Goal: Information Seeking & Learning: Learn about a topic

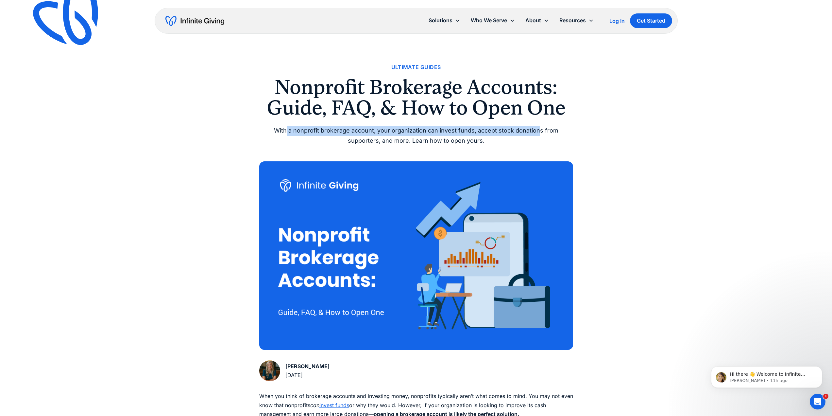
drag, startPoint x: 289, startPoint y: 131, endPoint x: 537, endPoint y: 131, distance: 248.1
click at [537, 131] on div "With a nonprofit brokerage account, your organization can invest funds, accept …" at bounding box center [416, 136] width 314 height 20
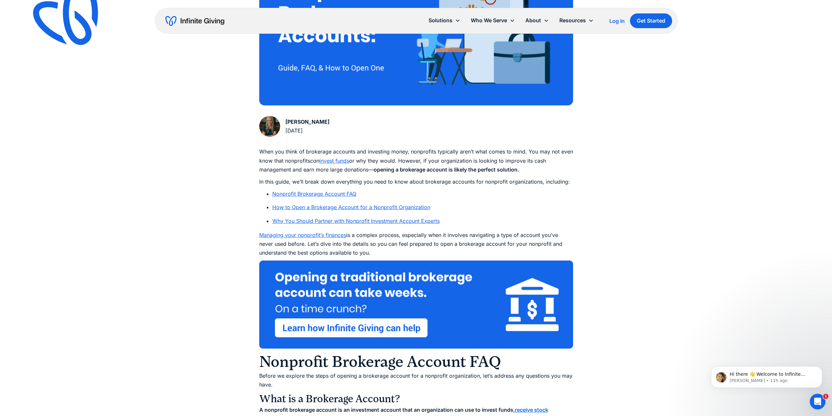
scroll to position [245, 0]
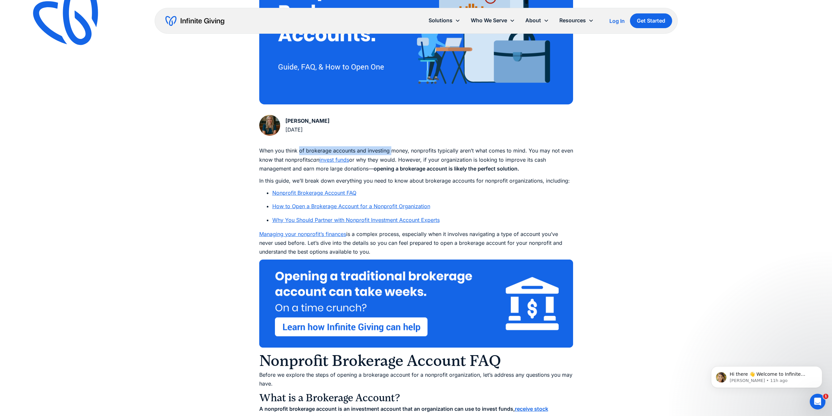
drag, startPoint x: 299, startPoint y: 150, endPoint x: 391, endPoint y: 150, distance: 91.2
click at [391, 150] on p "When you think of brokerage accounts and investing money, nonprofits typically …" at bounding box center [416, 159] width 314 height 27
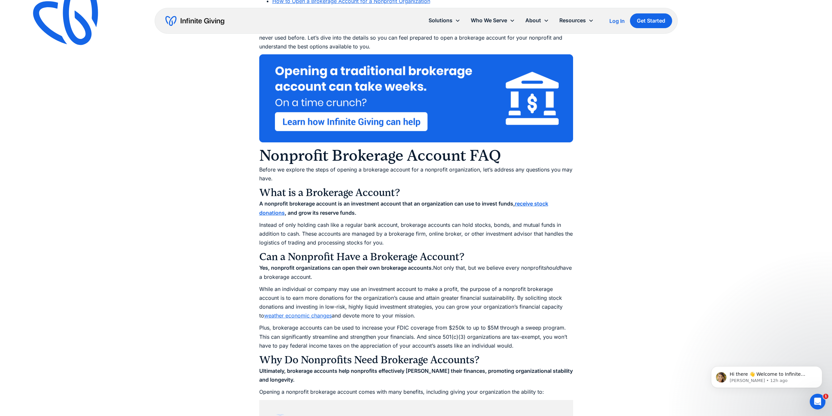
scroll to position [466, 0]
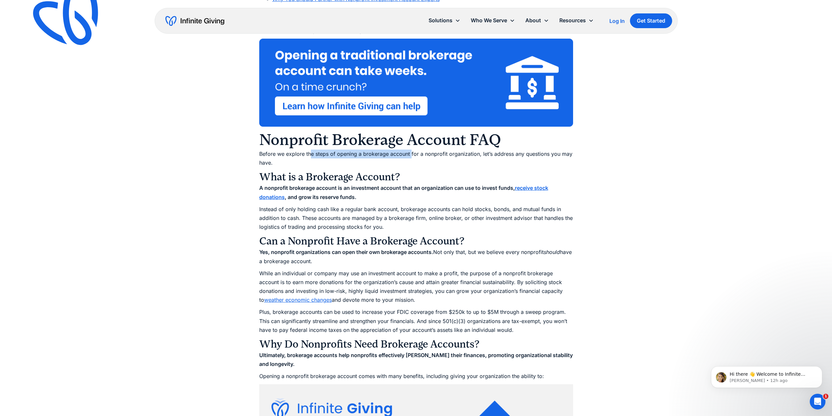
drag, startPoint x: 310, startPoint y: 153, endPoint x: 411, endPoint y: 154, distance: 100.7
click at [411, 154] on p "Before we explore the steps of opening a brokerage account for a nonprofit orga…" at bounding box center [416, 158] width 314 height 18
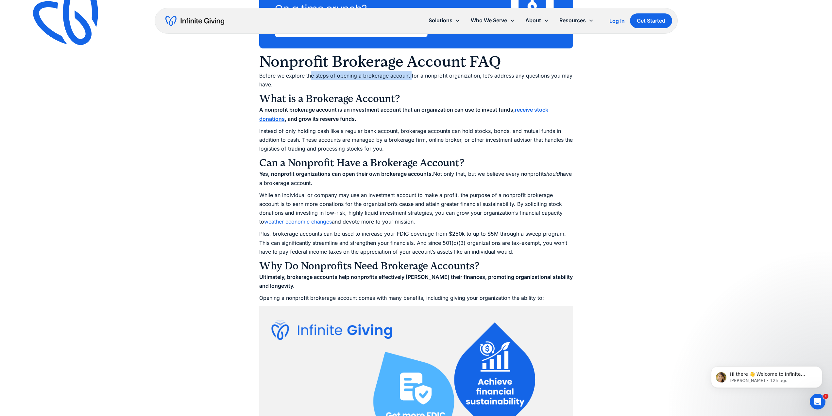
scroll to position [588, 0]
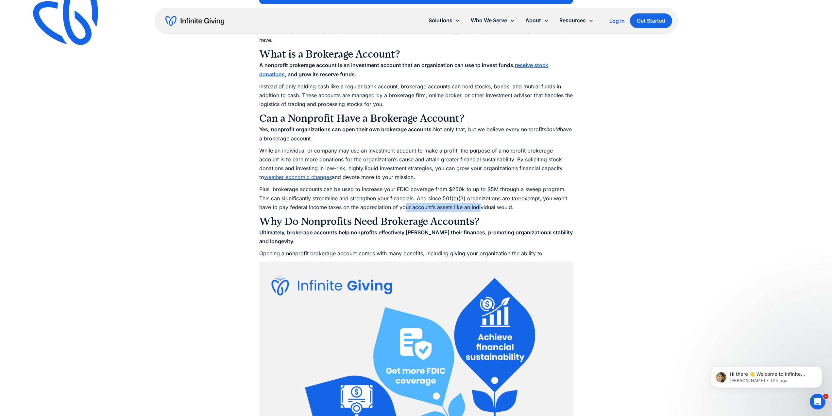
drag, startPoint x: 405, startPoint y: 207, endPoint x: 480, endPoint y: 207, distance: 74.9
click at [480, 207] on p "Plus, brokerage accounts can be used to increase your FDIC coverage from $250k …" at bounding box center [416, 198] width 314 height 27
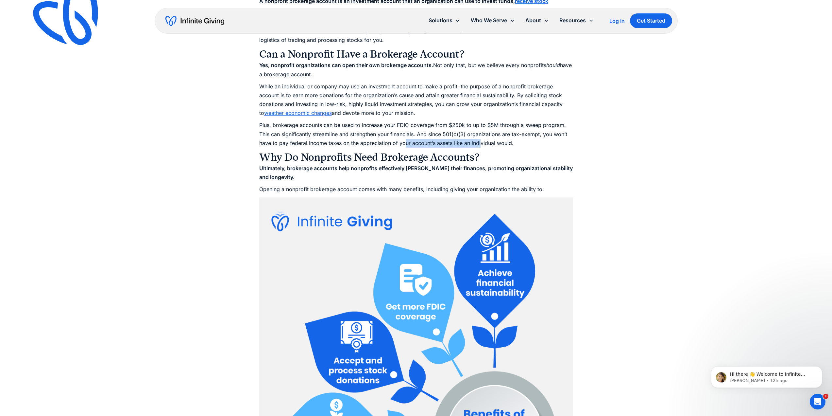
scroll to position [678, 0]
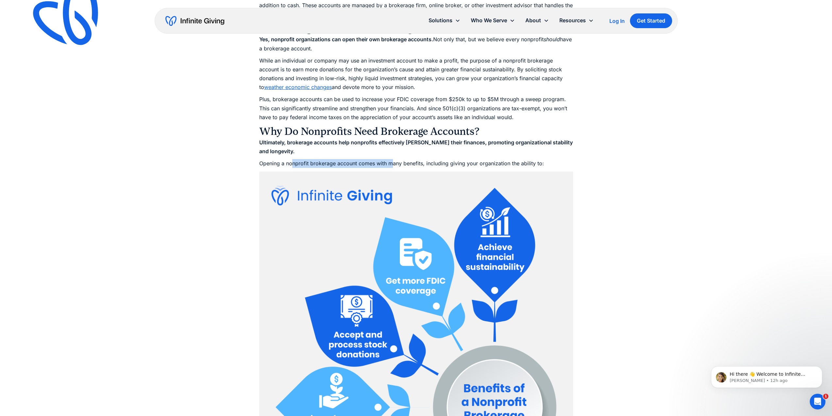
drag, startPoint x: 293, startPoint y: 165, endPoint x: 392, endPoint y: 165, distance: 99.7
click at [392, 165] on p "Opening a nonprofit brokerage account comes with many benefits, including givin…" at bounding box center [416, 163] width 314 height 9
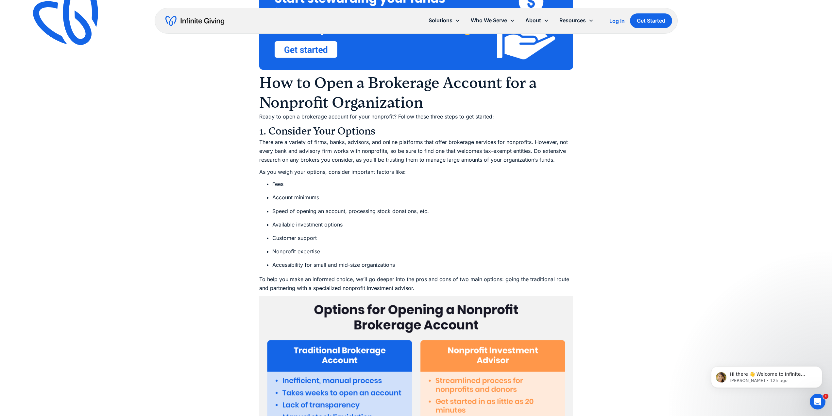
scroll to position [1438, 0]
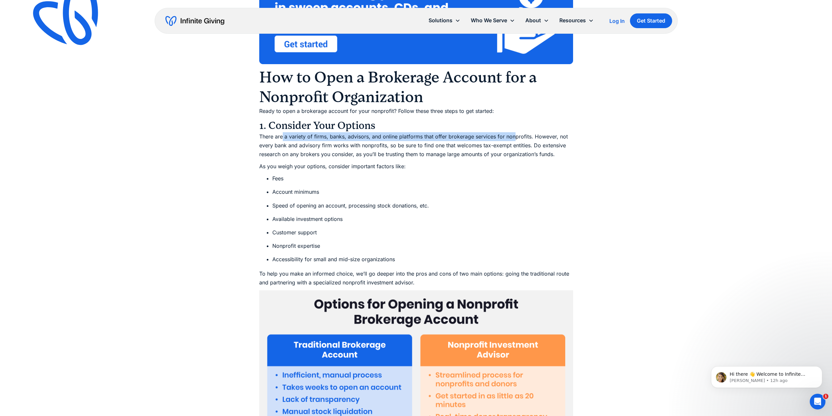
drag, startPoint x: 283, startPoint y: 136, endPoint x: 515, endPoint y: 137, distance: 231.8
click at [514, 137] on p "There are a variety of firms, banks, advisors, and online platforms that offer …" at bounding box center [416, 145] width 314 height 27
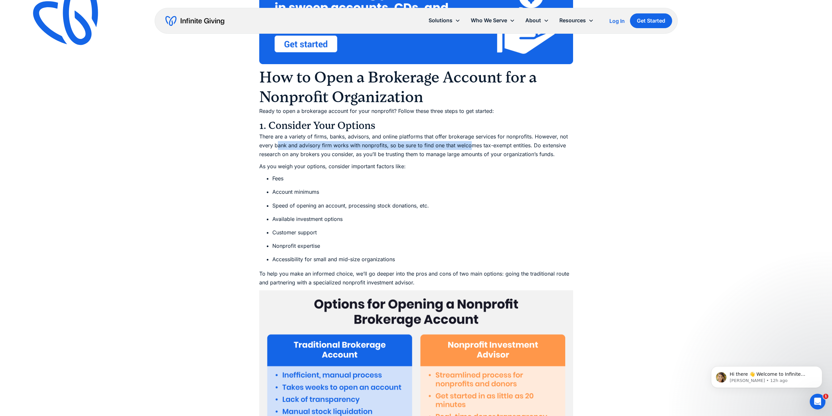
drag, startPoint x: 277, startPoint y: 145, endPoint x: 469, endPoint y: 145, distance: 191.9
click at [469, 145] on p "There are a variety of firms, banks, advisors, and online platforms that offer …" at bounding box center [416, 145] width 314 height 27
drag, startPoint x: 286, startPoint y: 153, endPoint x: 429, endPoint y: 156, distance: 142.6
click at [429, 156] on p "There are a variety of firms, banks, advisors, and online platforms that offer …" at bounding box center [416, 145] width 314 height 27
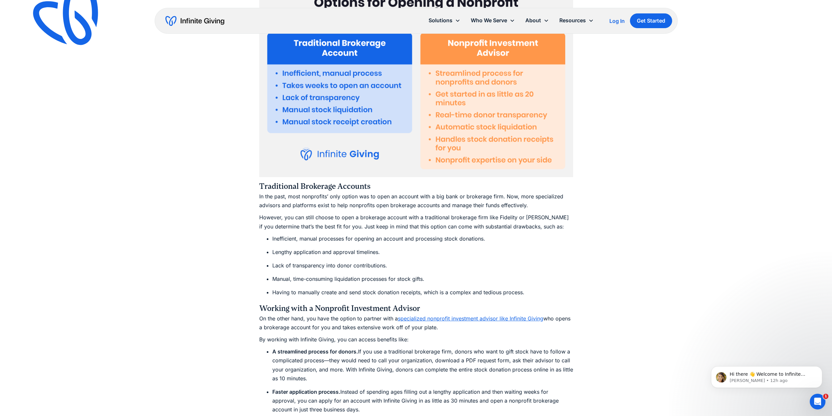
scroll to position [1741, 0]
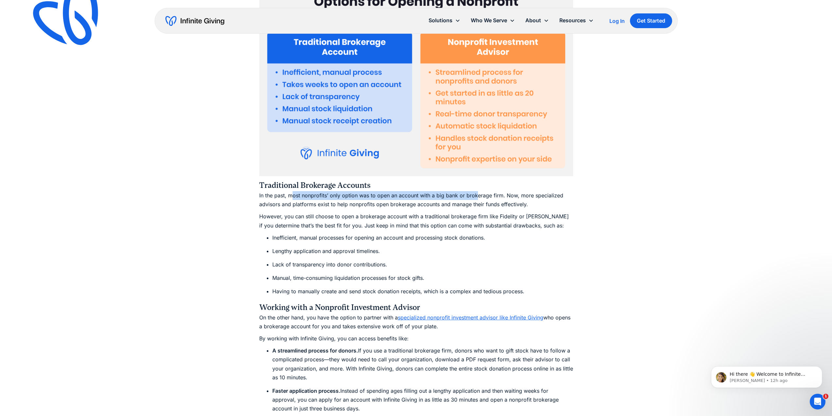
drag, startPoint x: 291, startPoint y: 196, endPoint x: 477, endPoint y: 195, distance: 186.3
click at [477, 195] on p "In the past, most nonprofits’ only option was to open an account with a big ban…" at bounding box center [416, 200] width 314 height 18
drag, startPoint x: 277, startPoint y: 203, endPoint x: 423, endPoint y: 204, distance: 146.5
click at [423, 204] on p "In the past, most nonprofits’ only option was to open an account with a big ban…" at bounding box center [416, 200] width 314 height 18
drag, startPoint x: 289, startPoint y: 219, endPoint x: 388, endPoint y: 217, distance: 98.4
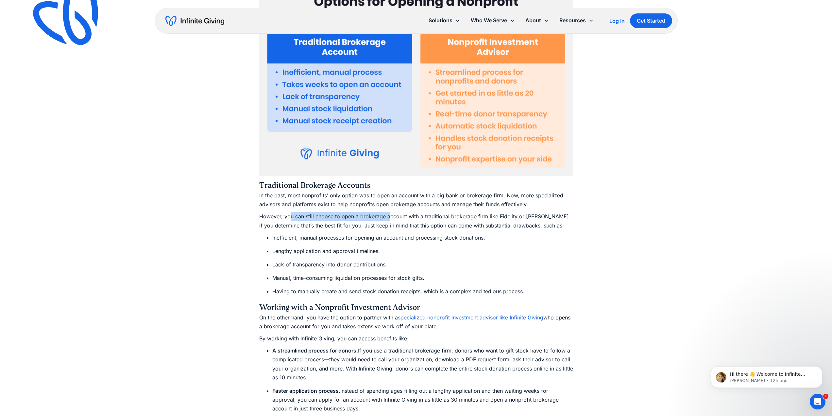
click at [388, 217] on p "However, you can still choose to open a brokerage account with a traditional br…" at bounding box center [416, 221] width 314 height 18
drag, startPoint x: 289, startPoint y: 226, endPoint x: 484, endPoint y: 225, distance: 194.9
click at [484, 225] on p "However, you can still choose to open a brokerage account with a traditional br…" at bounding box center [416, 221] width 314 height 18
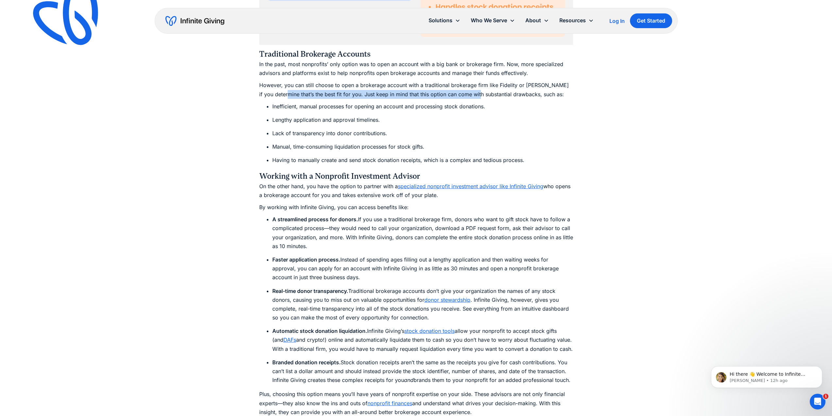
scroll to position [1888, 0]
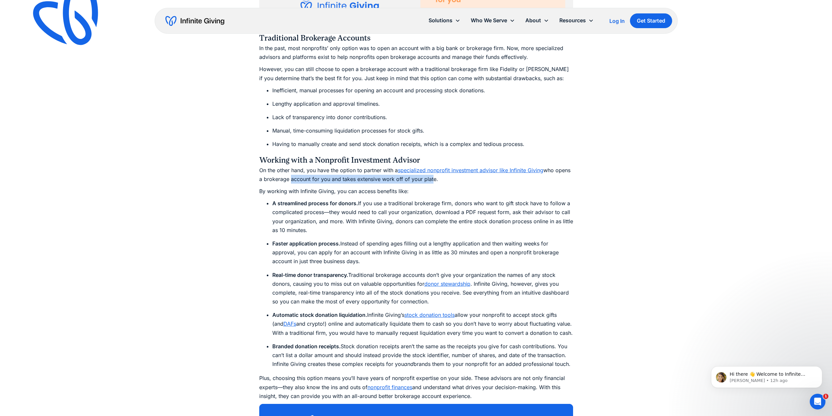
drag, startPoint x: 287, startPoint y: 179, endPoint x: 424, endPoint y: 183, distance: 136.4
click at [430, 180] on p "On the other hand, you have the option to partner with a specialized nonprofit …" at bounding box center [416, 175] width 314 height 18
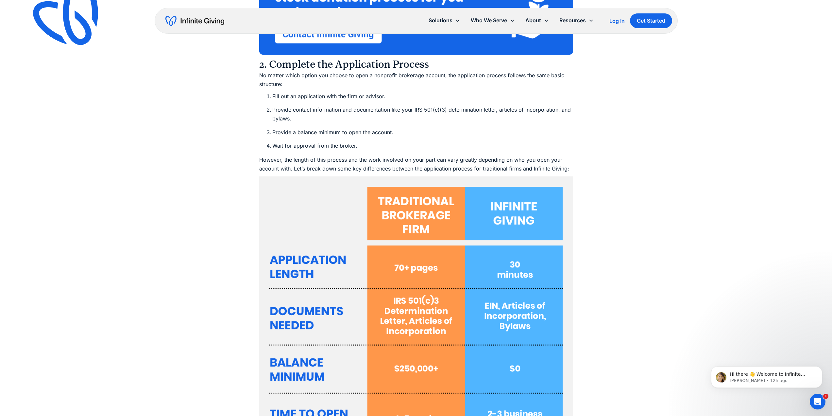
scroll to position [2338, 0]
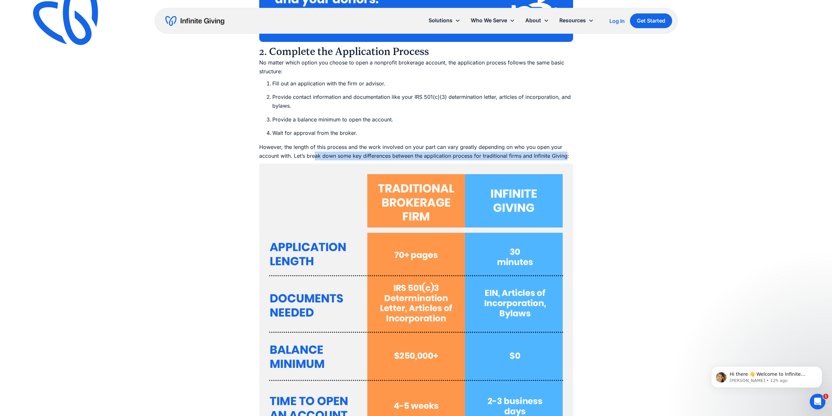
drag, startPoint x: 314, startPoint y: 156, endPoint x: 567, endPoint y: 155, distance: 252.4
click at [567, 155] on p "However, the length of this process and the work involved on your part can vary…" at bounding box center [416, 152] width 314 height 18
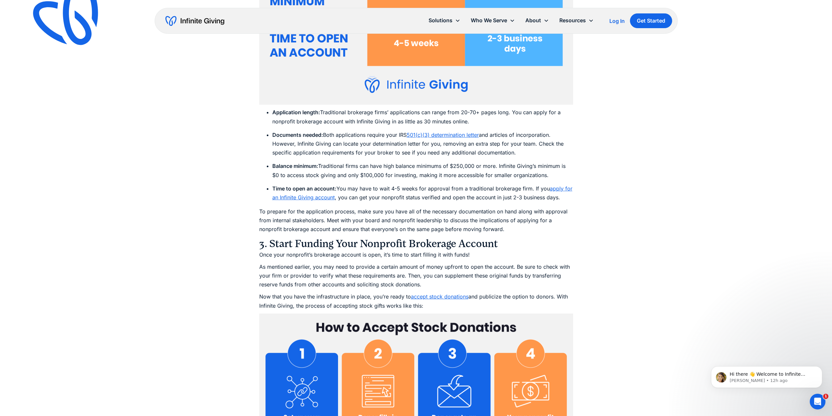
scroll to position [2705, 0]
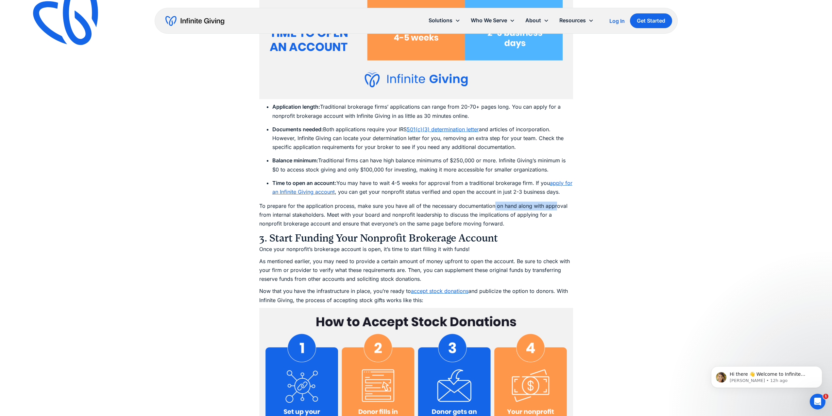
drag, startPoint x: 493, startPoint y: 204, endPoint x: 560, endPoint y: 205, distance: 67.3
click at [560, 205] on p "To prepare for the application process, make sure you have all of the necessary…" at bounding box center [416, 214] width 314 height 27
drag, startPoint x: 295, startPoint y: 214, endPoint x: 443, endPoint y: 214, distance: 148.4
click at [443, 214] on p "To prepare for the application process, make sure you have all of the necessary…" at bounding box center [416, 214] width 314 height 27
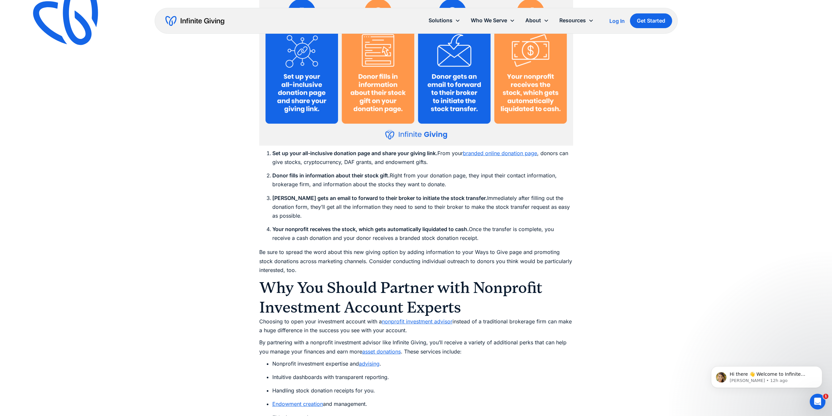
scroll to position [3040, 0]
drag, startPoint x: 302, startPoint y: 153, endPoint x: 434, endPoint y: 150, distance: 131.8
click at [434, 150] on strong "Set up your all-inclusive donation page and share your giving link." at bounding box center [354, 152] width 165 height 7
drag, startPoint x: 326, startPoint y: 176, endPoint x: 352, endPoint y: 176, distance: 26.5
click at [352, 176] on strong "Donor fills in information about their stock gift." at bounding box center [330, 175] width 117 height 7
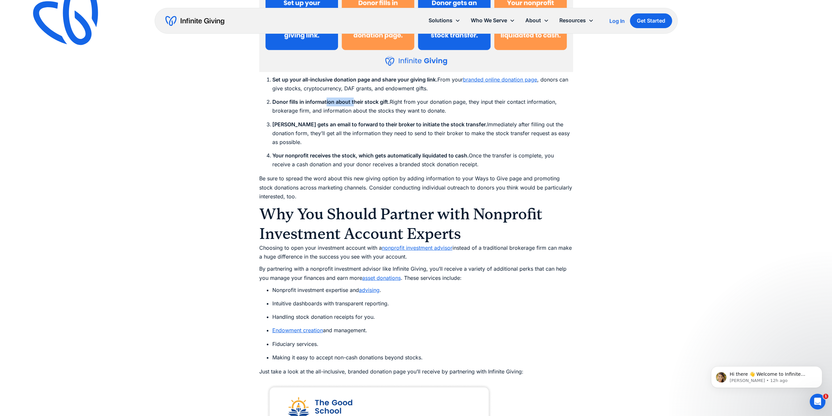
scroll to position [3114, 0]
drag, startPoint x: 292, startPoint y: 178, endPoint x: 333, endPoint y: 179, distance: 41.2
click at [333, 179] on p "Be sure to spread the word about this new giving option by adding information t…" at bounding box center [416, 187] width 314 height 27
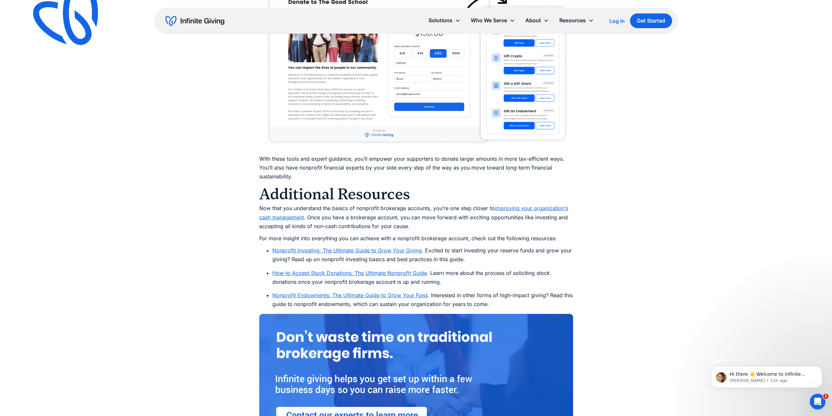
scroll to position [3539, 0]
drag, startPoint x: 299, startPoint y: 157, endPoint x: 402, endPoint y: 158, distance: 102.7
click at [402, 158] on p "With these tools and expert guidance, you’ll empower your supporters to donate …" at bounding box center [416, 167] width 314 height 27
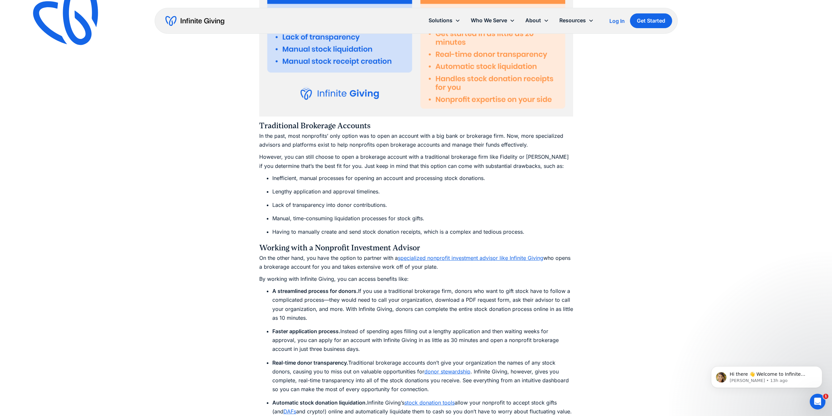
scroll to position [1806, 0]
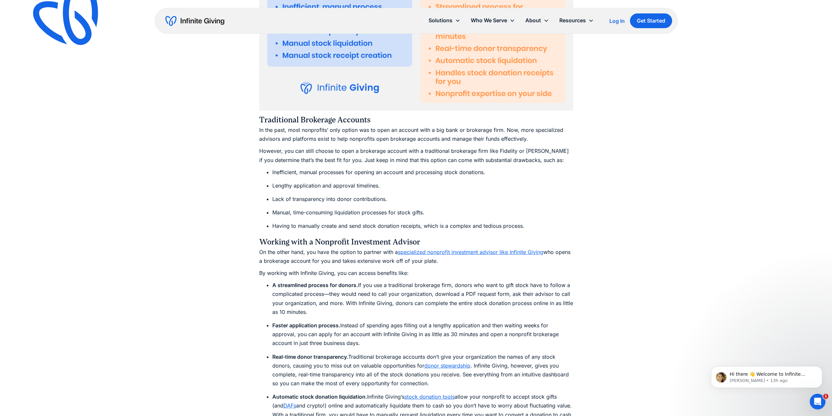
click at [470, 253] on link "specialized nonprofit investment advisor like Infinite Giving" at bounding box center [470, 251] width 145 height 7
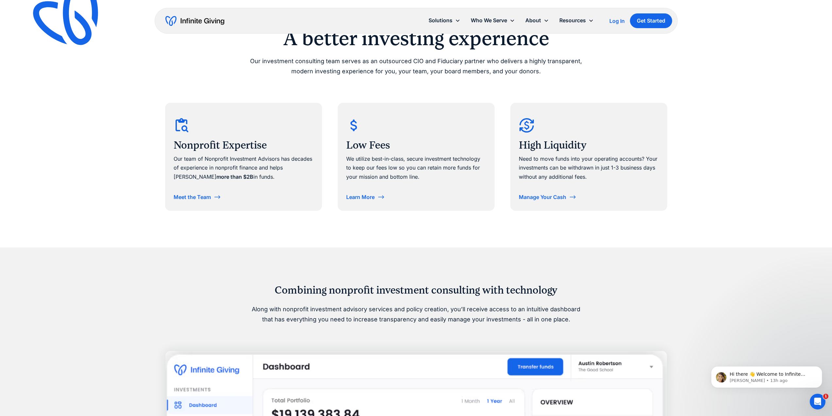
scroll to position [302, 0]
